Goal: Information Seeking & Learning: Learn about a topic

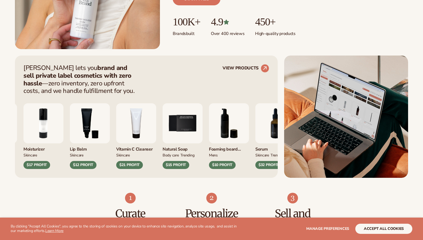
scroll to position [171, 0]
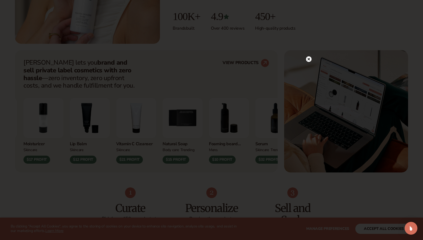
click at [308, 60] on circle at bounding box center [309, 59] width 6 height 6
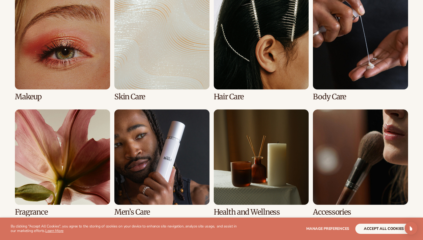
scroll to position [1073, 0]
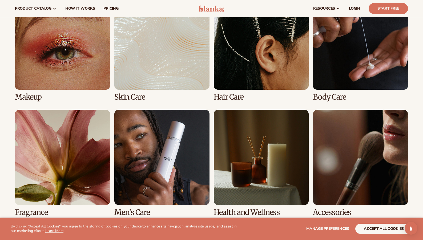
click at [71, 59] on link "1 / 8" at bounding box center [62, 48] width 95 height 107
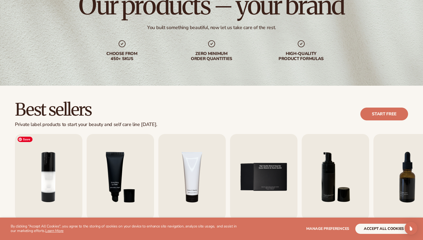
scroll to position [172, 0]
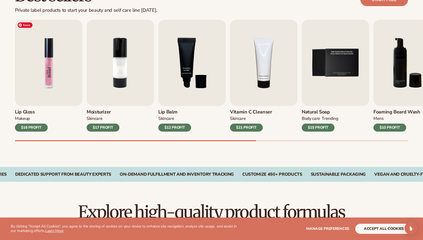
click at [67, 71] on img "1 / 9" at bounding box center [48, 63] width 67 height 86
click at [49, 75] on img "1 / 9" at bounding box center [48, 63] width 67 height 86
click at [42, 52] on img "1 / 9" at bounding box center [48, 63] width 67 height 86
click at [25, 112] on h3 "Lip Gloss" at bounding box center [31, 112] width 33 height 6
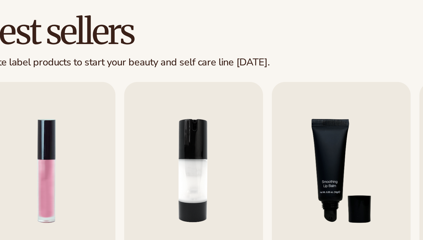
scroll to position [131, 0]
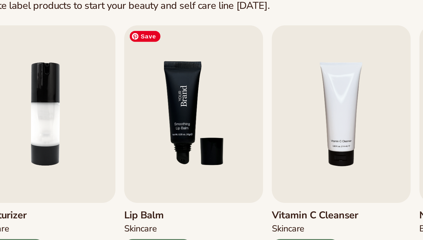
click at [103, 123] on img "3 / 9" at bounding box center [120, 103] width 67 height 86
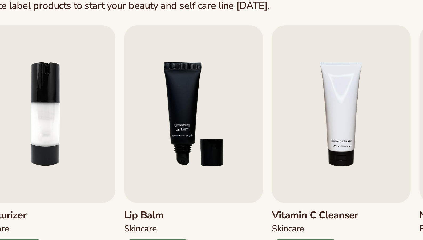
click at [95, 152] on h3 "Lip Balm" at bounding box center [103, 152] width 33 height 6
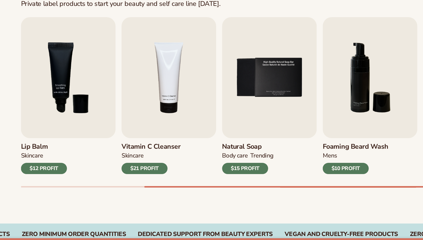
scroll to position [132, 0]
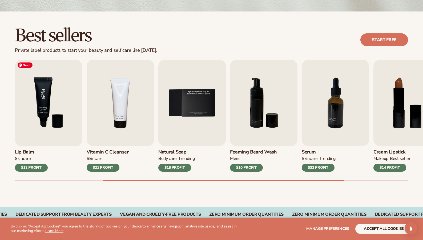
click at [52, 108] on img "3 / 9" at bounding box center [48, 103] width 67 height 86
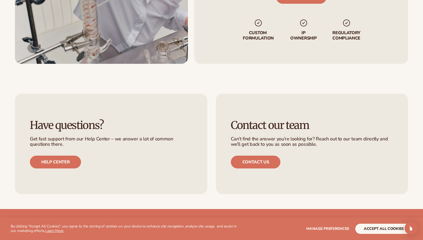
scroll to position [812, 0]
